Goal: Navigation & Orientation: Find specific page/section

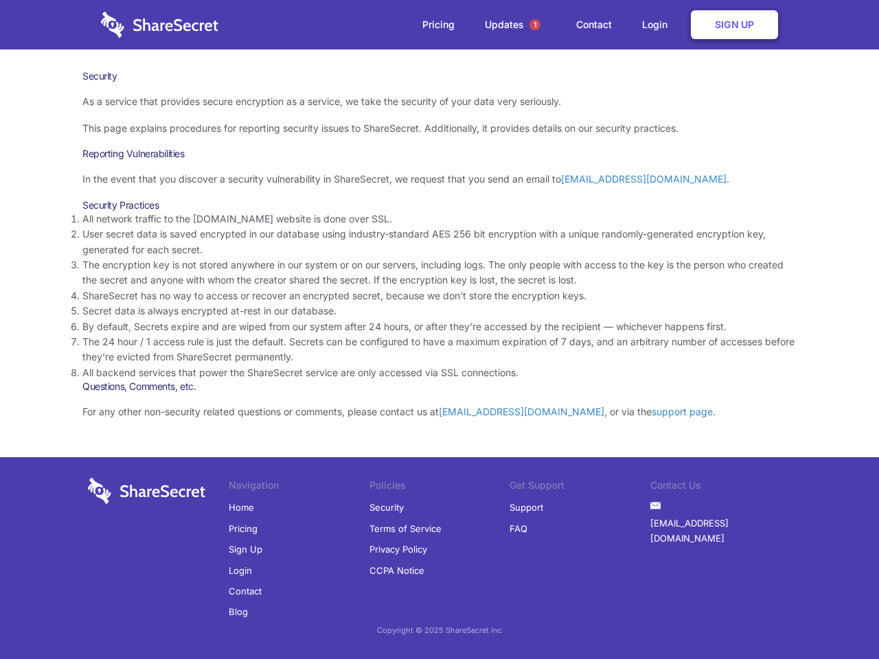
click at [440, 330] on li "By default, Secrets expire and are wiped from our system after 24 hours, or aft…" at bounding box center [439, 326] width 714 height 15
click at [535, 25] on span "1" at bounding box center [535, 24] width 11 height 11
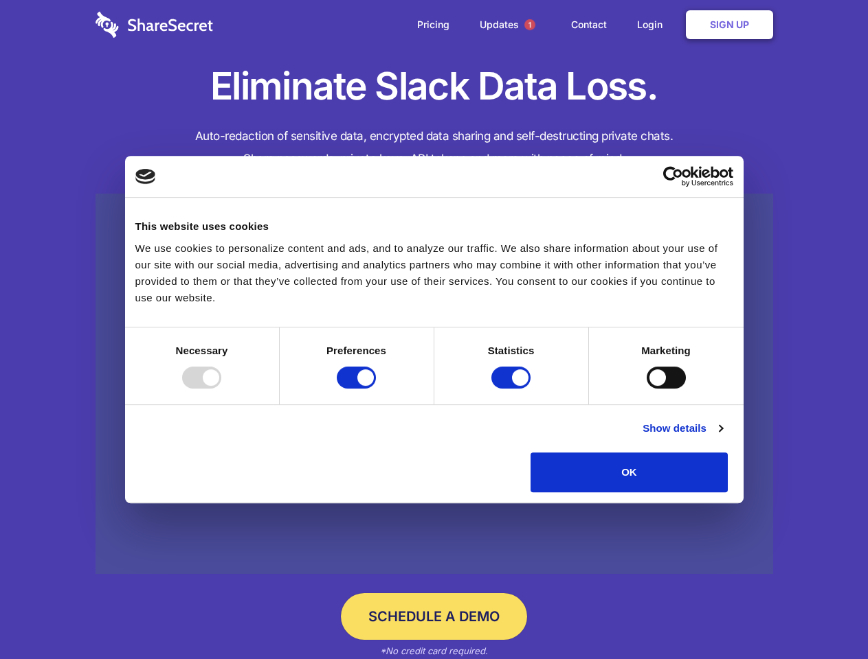
click at [221, 389] on div at bounding box center [201, 378] width 39 height 22
click at [376, 389] on input "Preferences" at bounding box center [356, 378] width 39 height 22
checkbox input "false"
click at [512, 389] on input "Statistics" at bounding box center [510, 378] width 39 height 22
checkbox input "false"
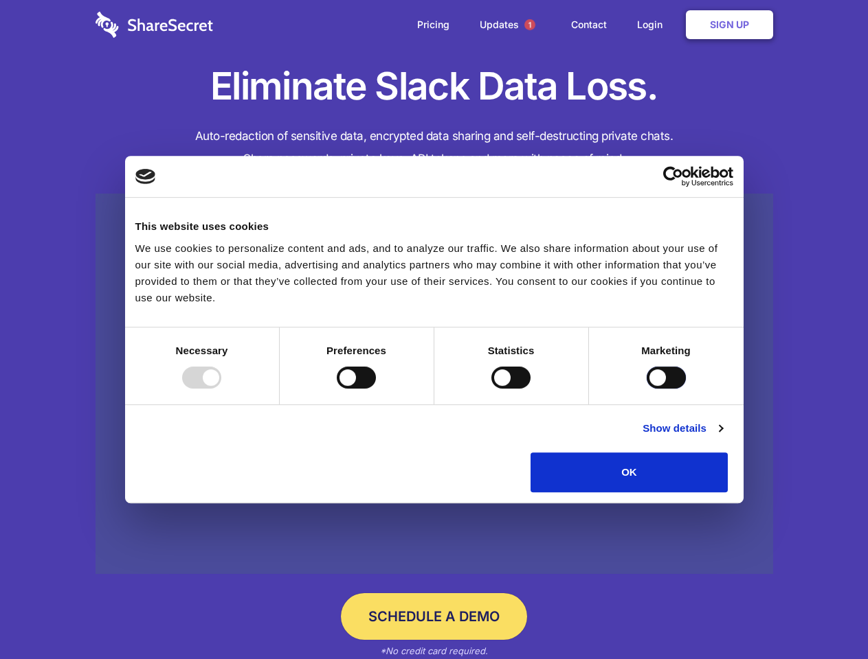
click at [646, 389] on input "Marketing" at bounding box center [665, 378] width 39 height 22
checkbox input "true"
click at [722, 437] on link "Show details" at bounding box center [682, 428] width 80 height 16
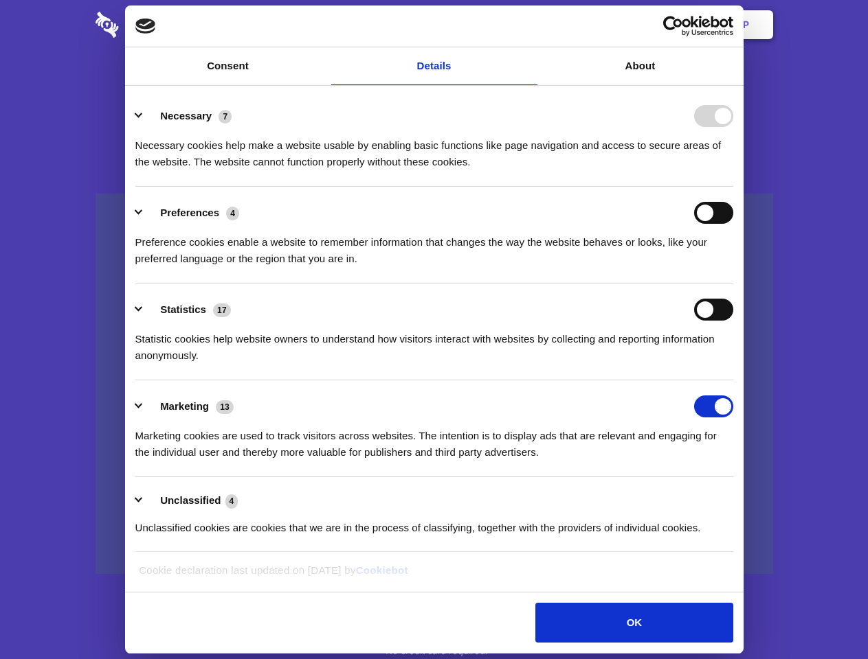
click at [733, 187] on li "Necessary 7 Necessary cookies help make a website usable by enabling basic func…" at bounding box center [434, 138] width 598 height 97
click at [529, 25] on span "1" at bounding box center [529, 24] width 11 height 11
